Goal: Obtain resource: Obtain resource

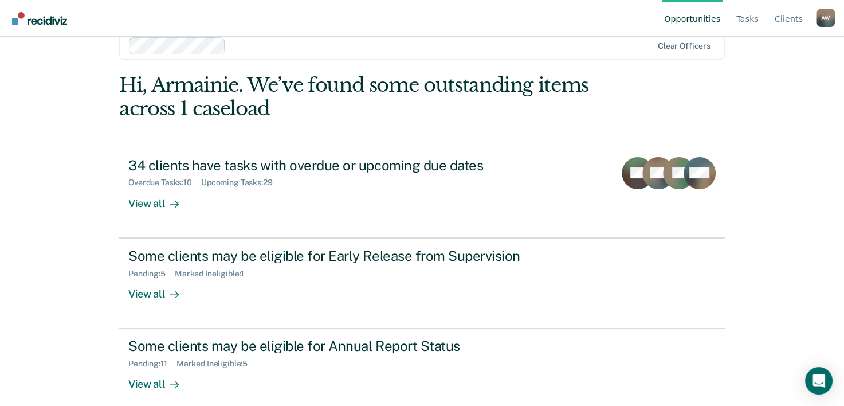
scroll to position [35, 0]
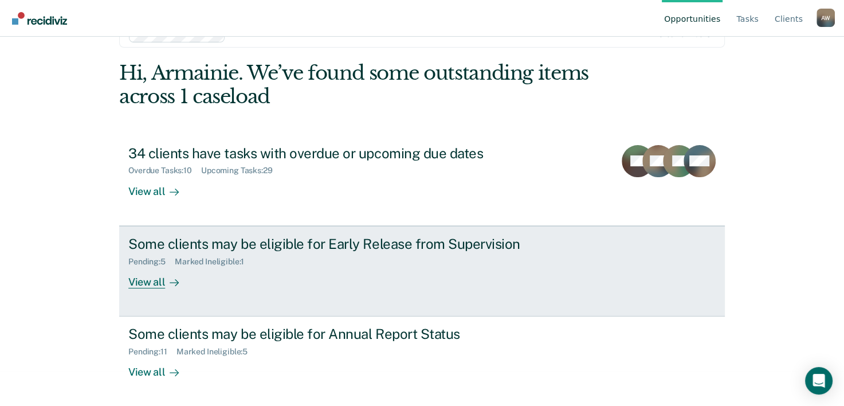
click at [225, 239] on div "Some clients may be eligible for Early Release from Supervision" at bounding box center [329, 244] width 402 height 17
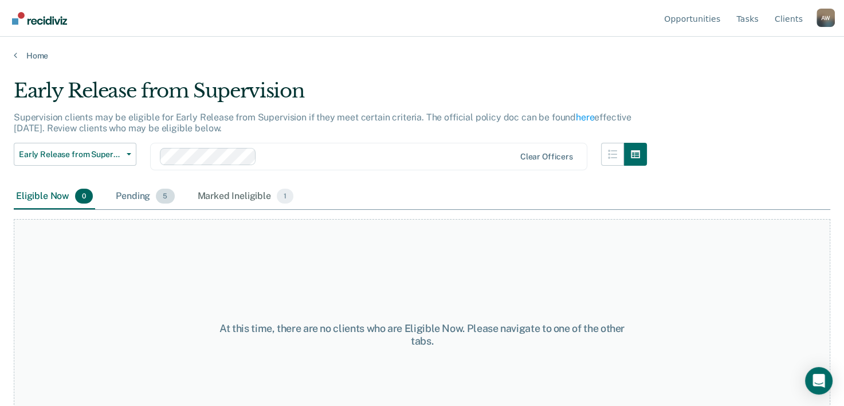
click at [142, 199] on div "Pending 5" at bounding box center [145, 196] width 63 height 25
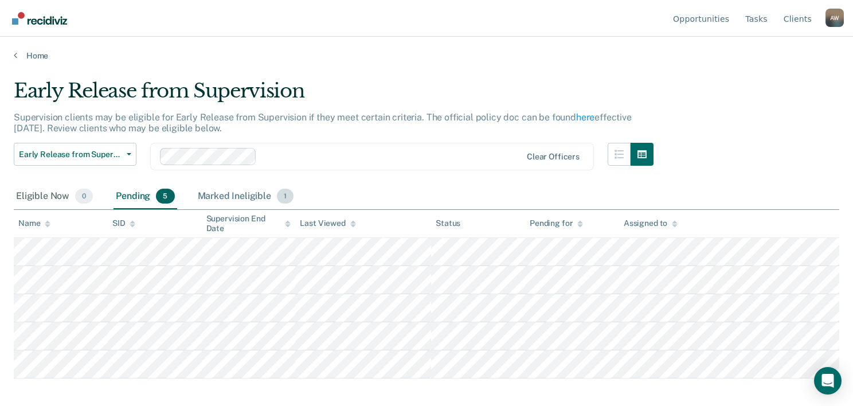
click at [238, 192] on div "Marked Ineligible 1" at bounding box center [245, 196] width 101 height 25
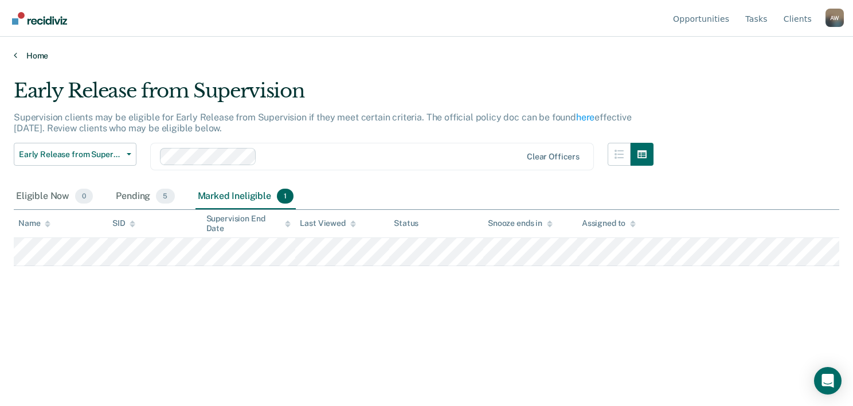
click at [21, 54] on link "Home" at bounding box center [427, 55] width 826 height 10
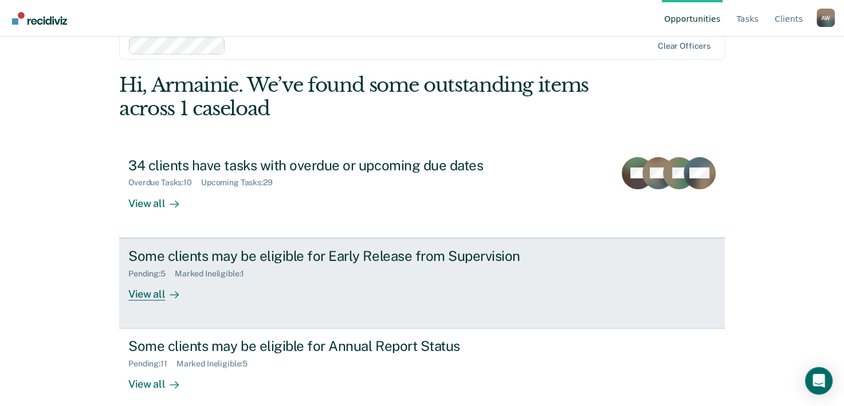
scroll to position [35, 0]
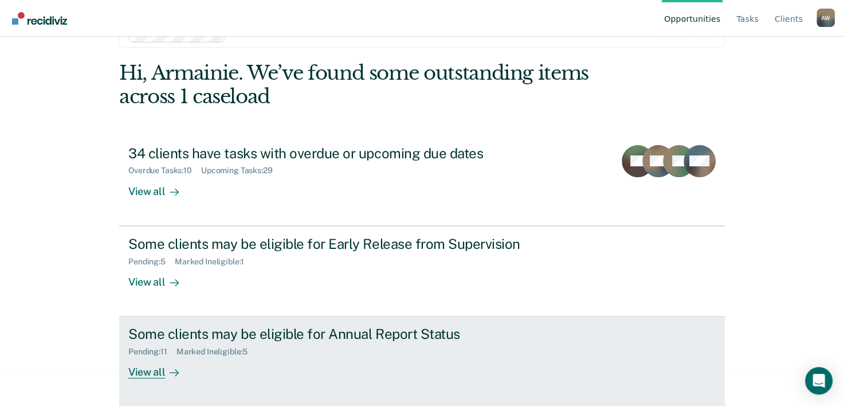
click at [256, 343] on div "Pending : 11 Marked Ineligible : 5" at bounding box center [329, 349] width 402 height 14
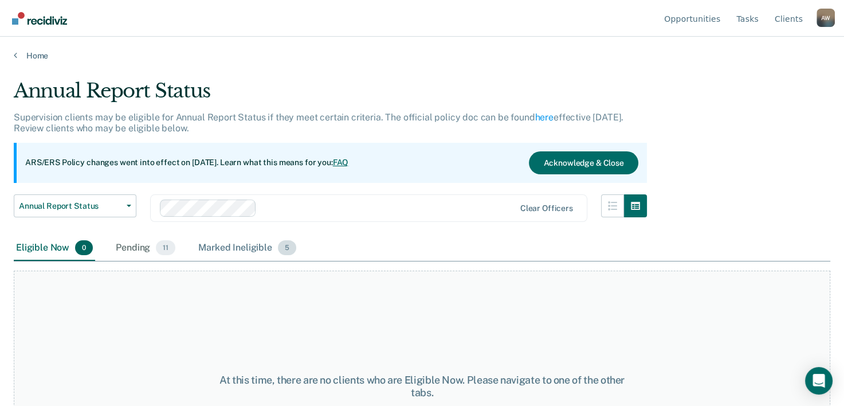
click at [230, 237] on div "Marked Ineligible 5" at bounding box center [247, 248] width 103 height 25
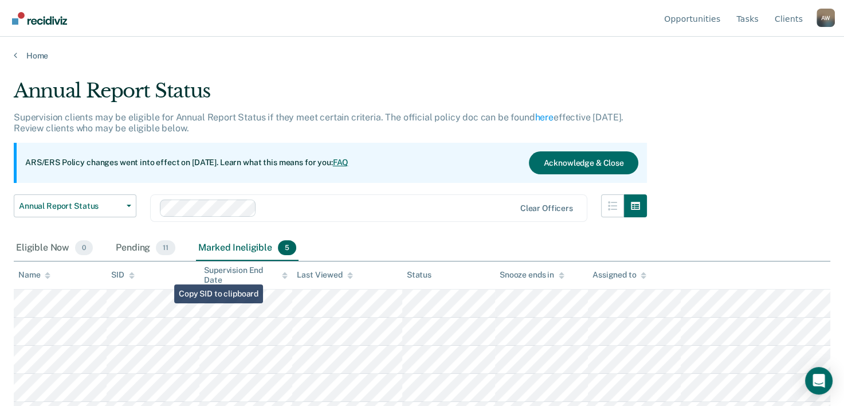
scroll to position [23, 0]
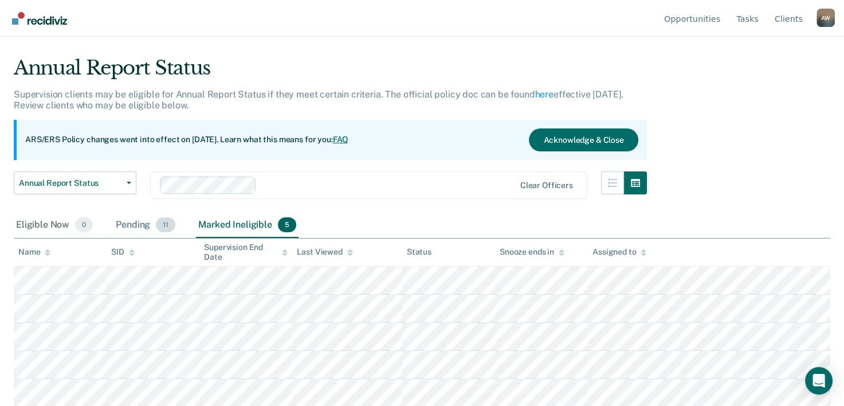
click at [136, 229] on div "Pending 11" at bounding box center [146, 225] width 64 height 25
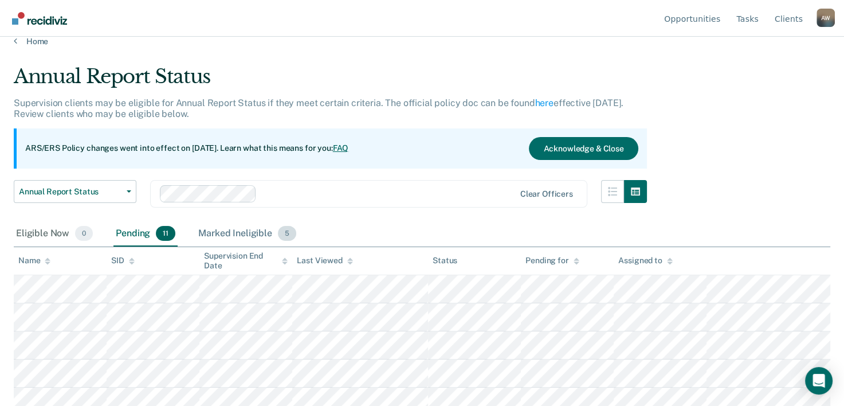
scroll to position [0, 0]
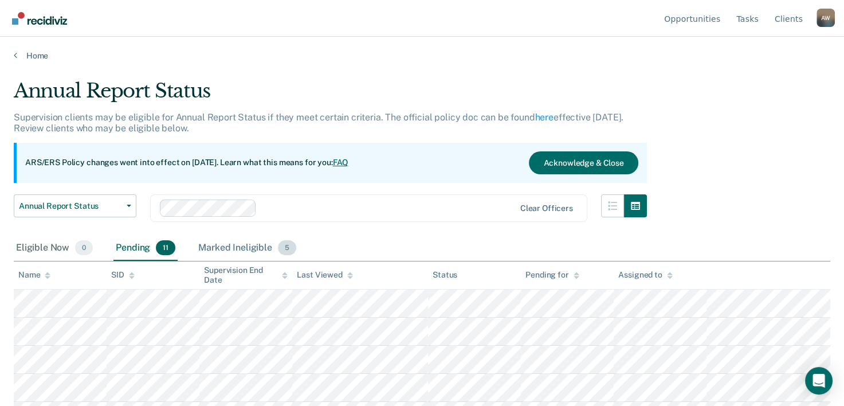
click at [242, 243] on div "Marked Ineligible 5" at bounding box center [247, 248] width 103 height 25
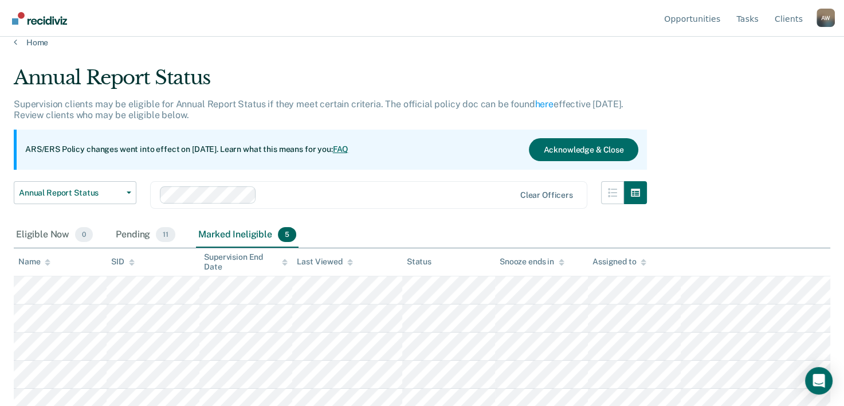
scroll to position [23, 0]
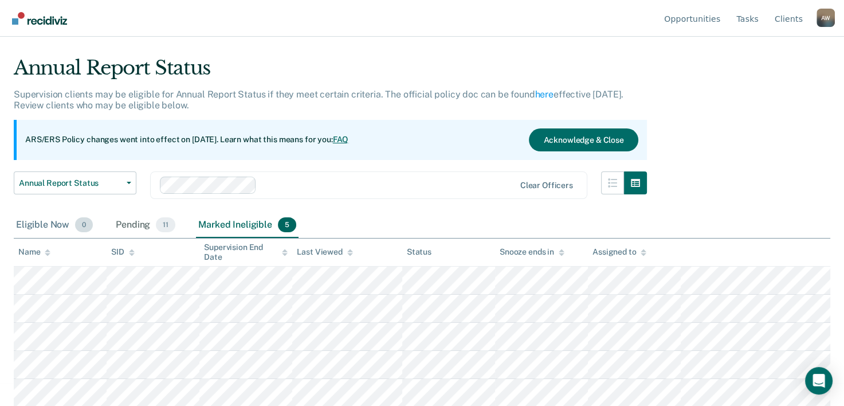
click at [59, 224] on div "Eligible Now 0" at bounding box center [54, 225] width 81 height 25
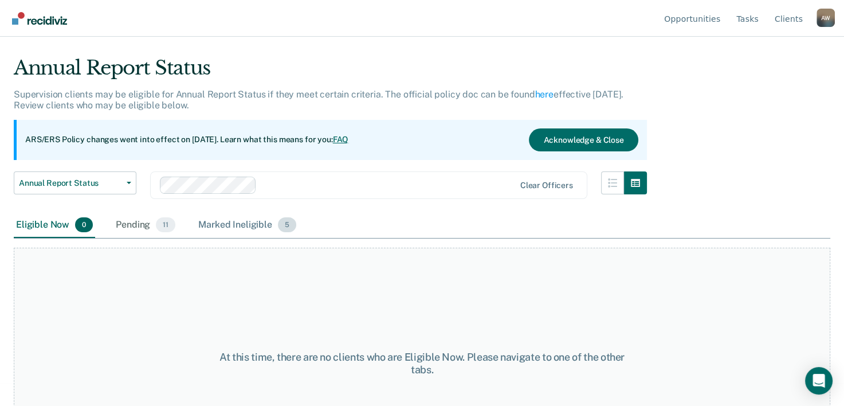
click at [257, 216] on div "Marked Ineligible 5" at bounding box center [247, 225] width 103 height 25
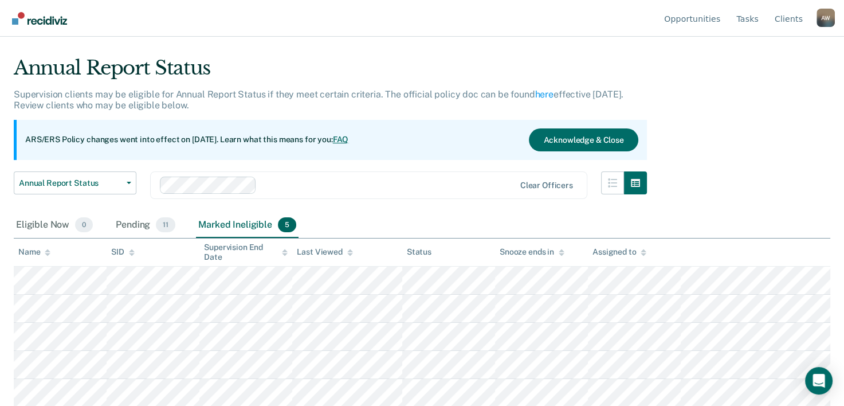
click at [19, 24] on img "Go to Recidiviz Home" at bounding box center [39, 18] width 55 height 13
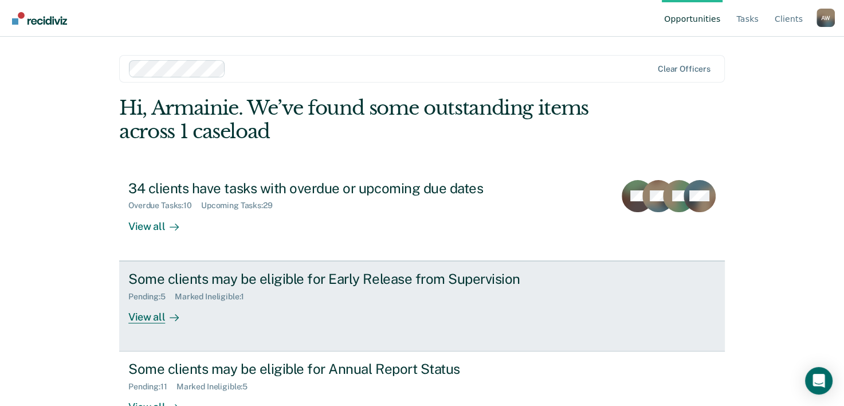
scroll to position [35, 0]
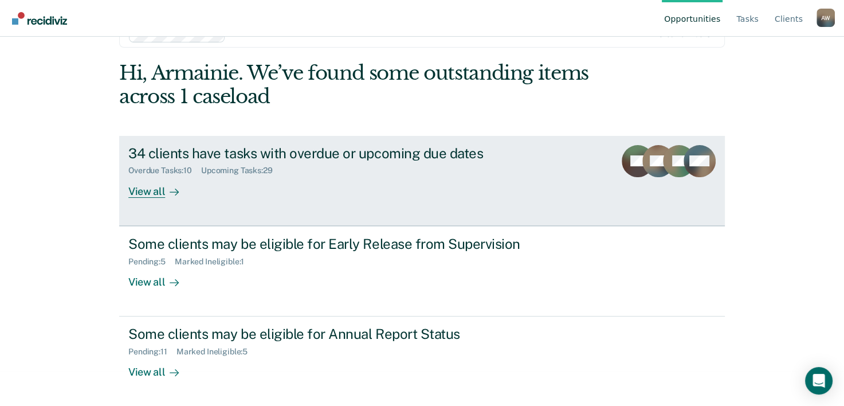
click at [188, 174] on div "Overdue Tasks : 10" at bounding box center [164, 171] width 73 height 10
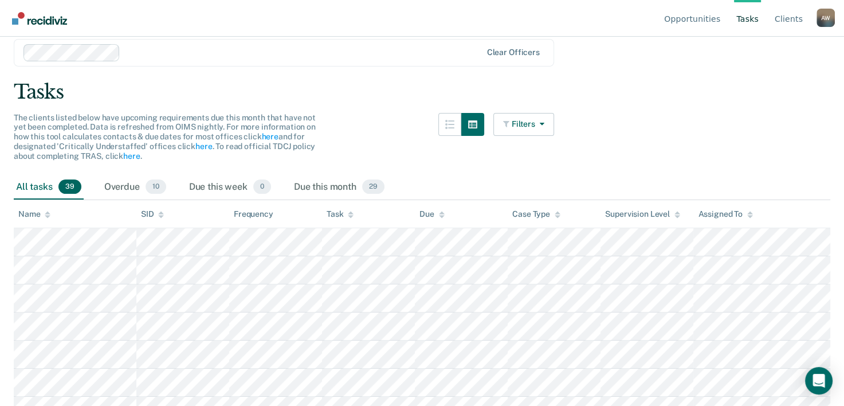
scroll to position [57, 0]
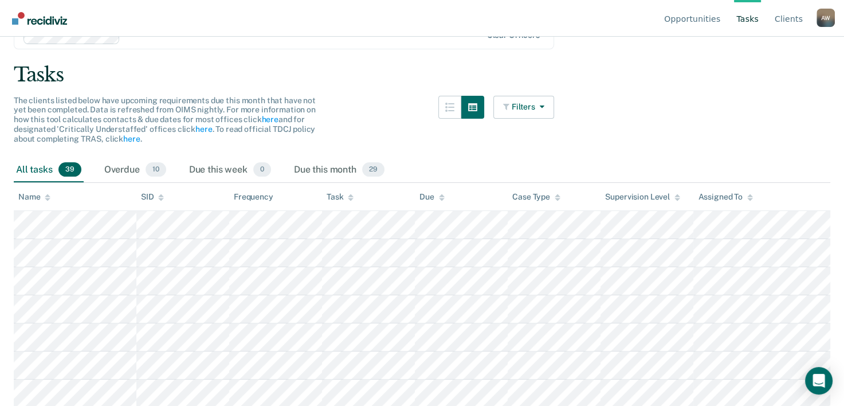
click at [33, 170] on div "All tasks 39" at bounding box center [49, 170] width 70 height 25
click at [37, 29] on link "Go to Recidiviz Home" at bounding box center [39, 18] width 61 height 36
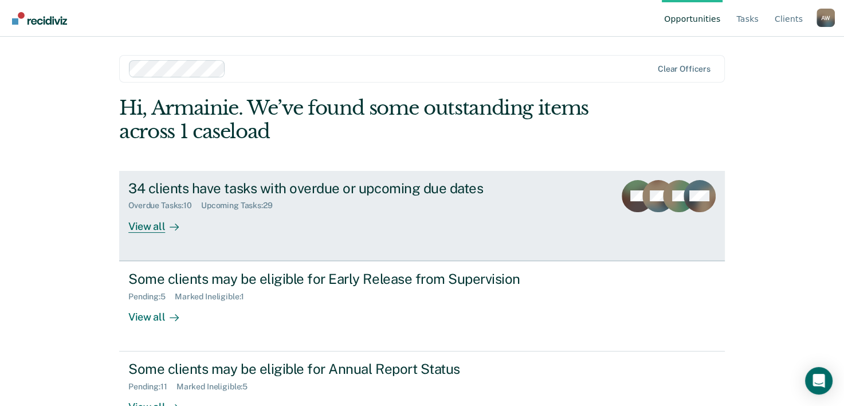
scroll to position [35, 0]
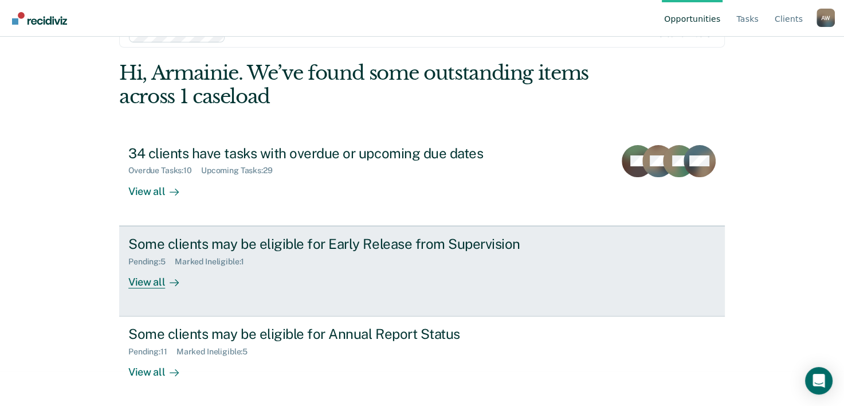
click at [393, 245] on div "Some clients may be eligible for Early Release from Supervision" at bounding box center [329, 244] width 402 height 17
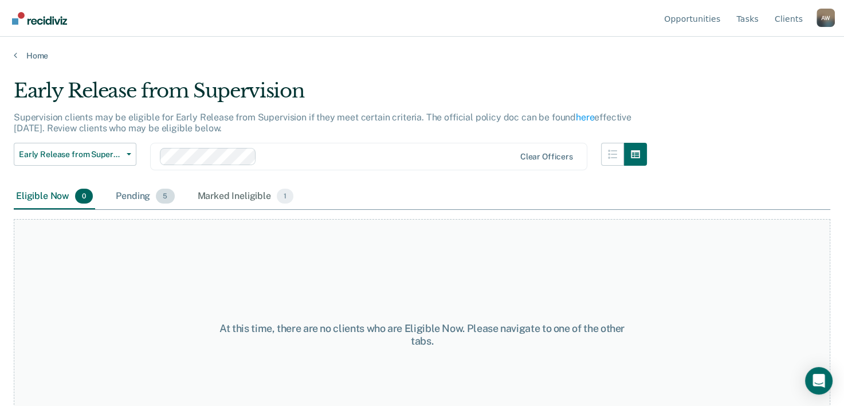
click at [132, 195] on div "Pending 5" at bounding box center [145, 196] width 63 height 25
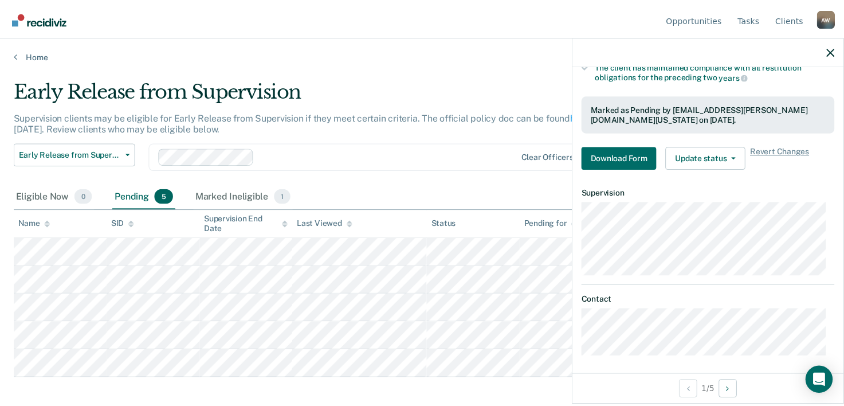
scroll to position [266, 0]
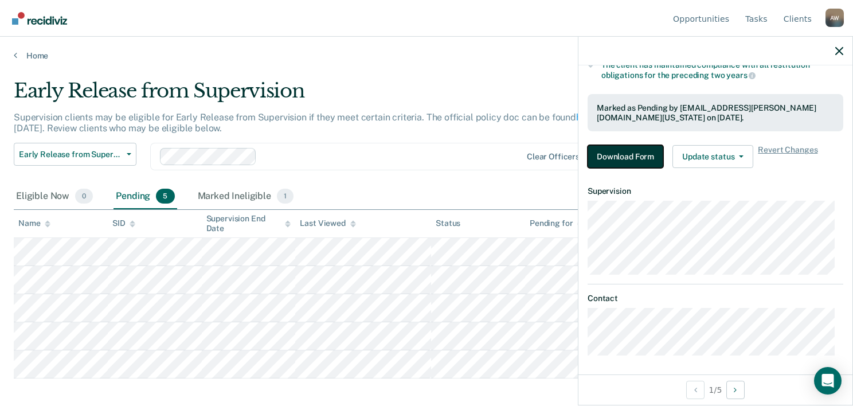
click at [619, 153] on button "Download Form" at bounding box center [626, 156] width 76 height 23
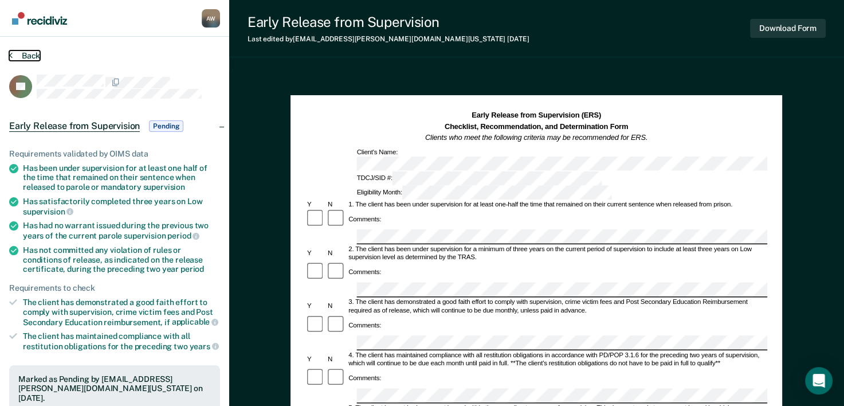
click at [18, 55] on button "Back" at bounding box center [24, 55] width 31 height 10
